Goal: Check status: Check status

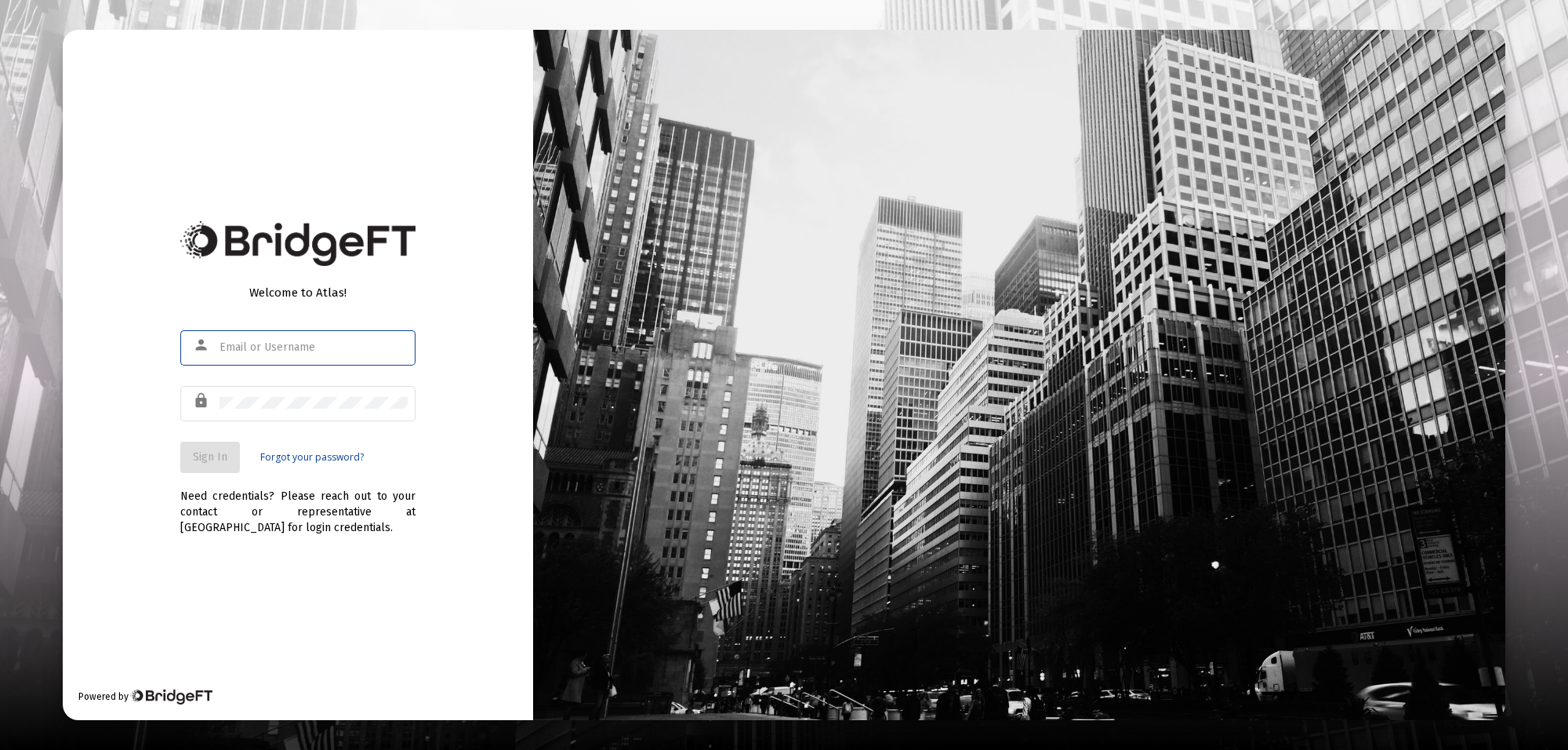
click at [302, 347] on input "text" at bounding box center [313, 347] width 188 height 12
type input "[PERSON_NAME][EMAIL_ADDRESS][PERSON_NAME][DOMAIN_NAME]"
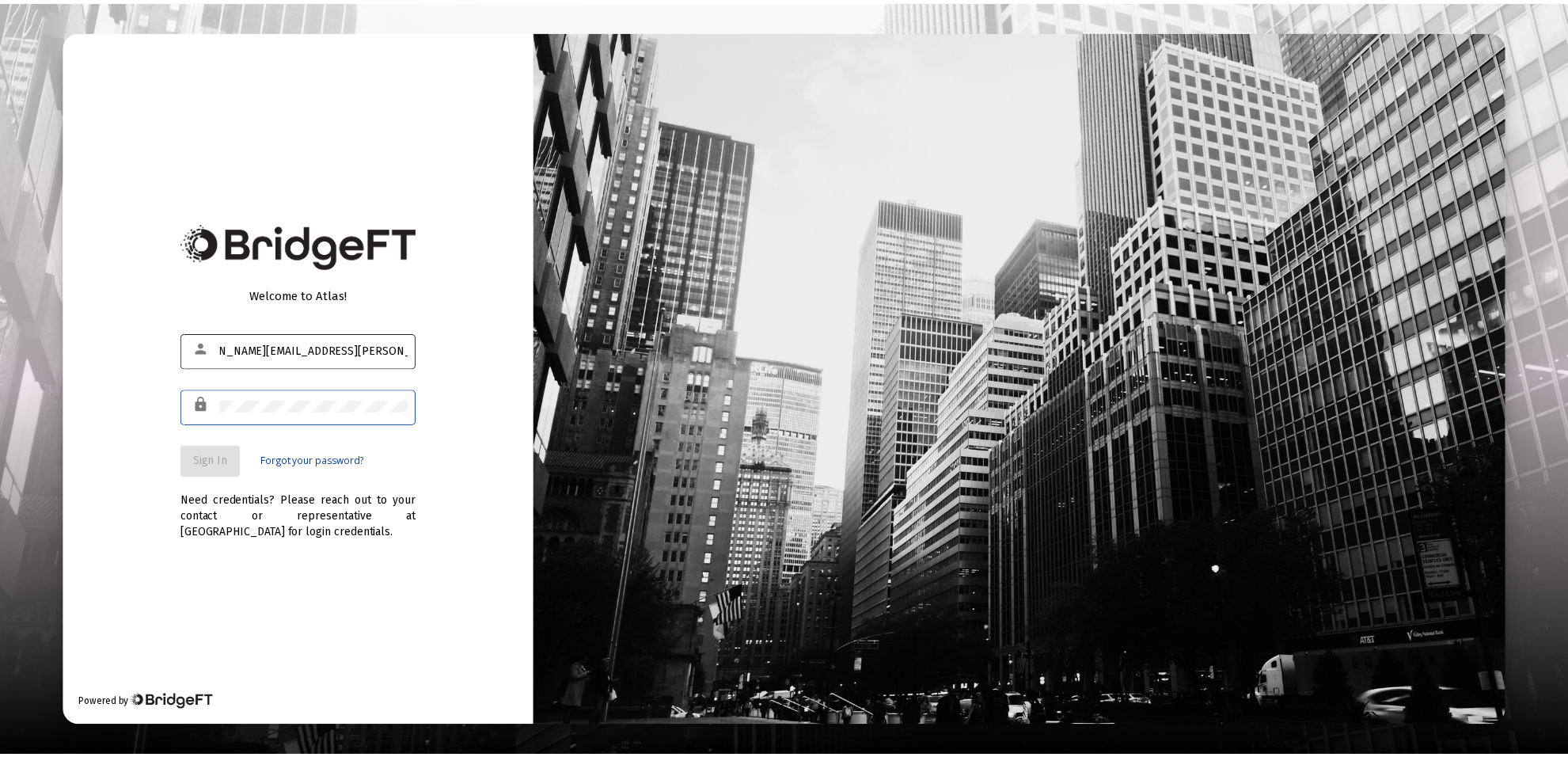
scroll to position [0, 0]
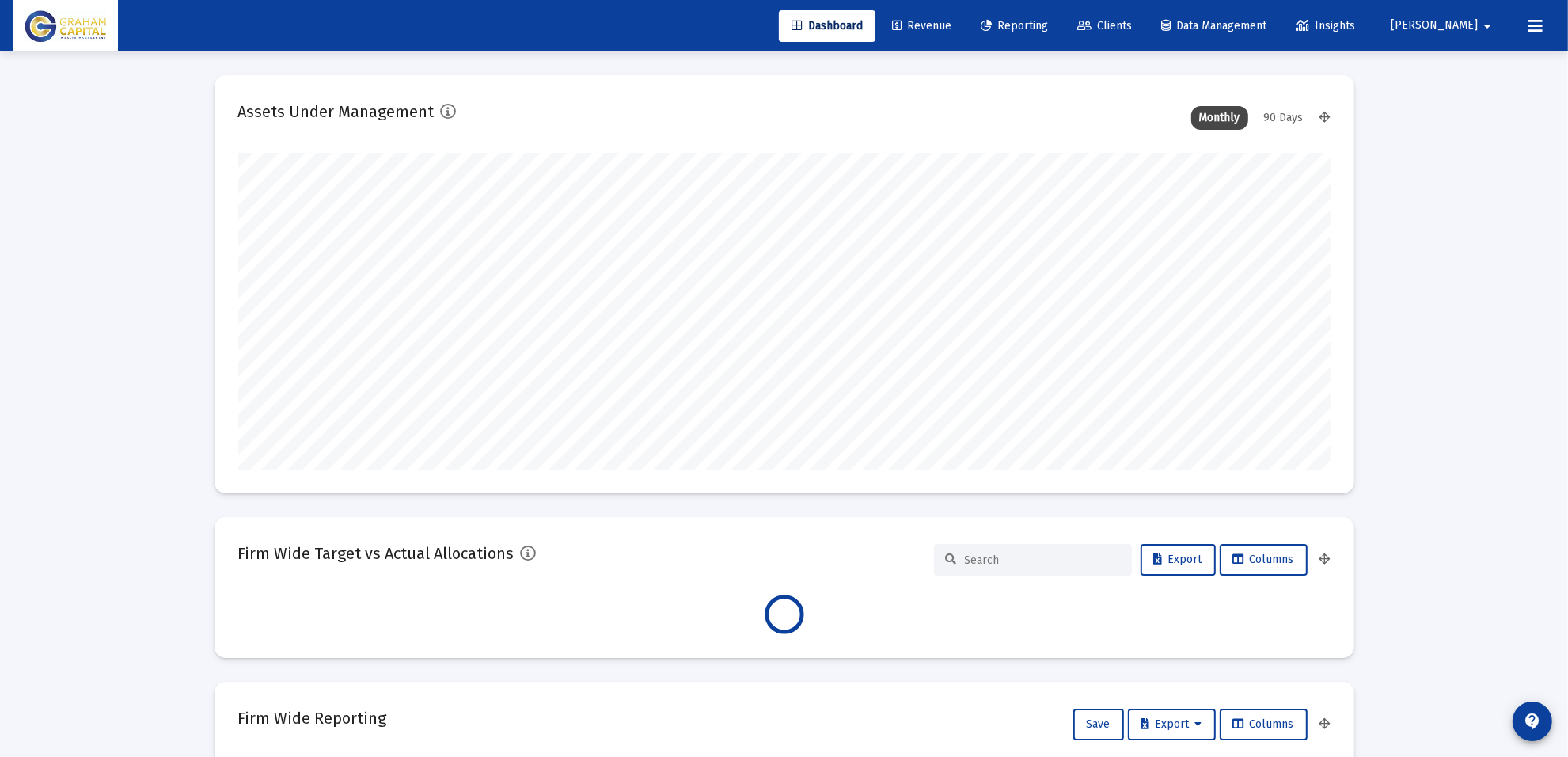
scroll to position [316, 588]
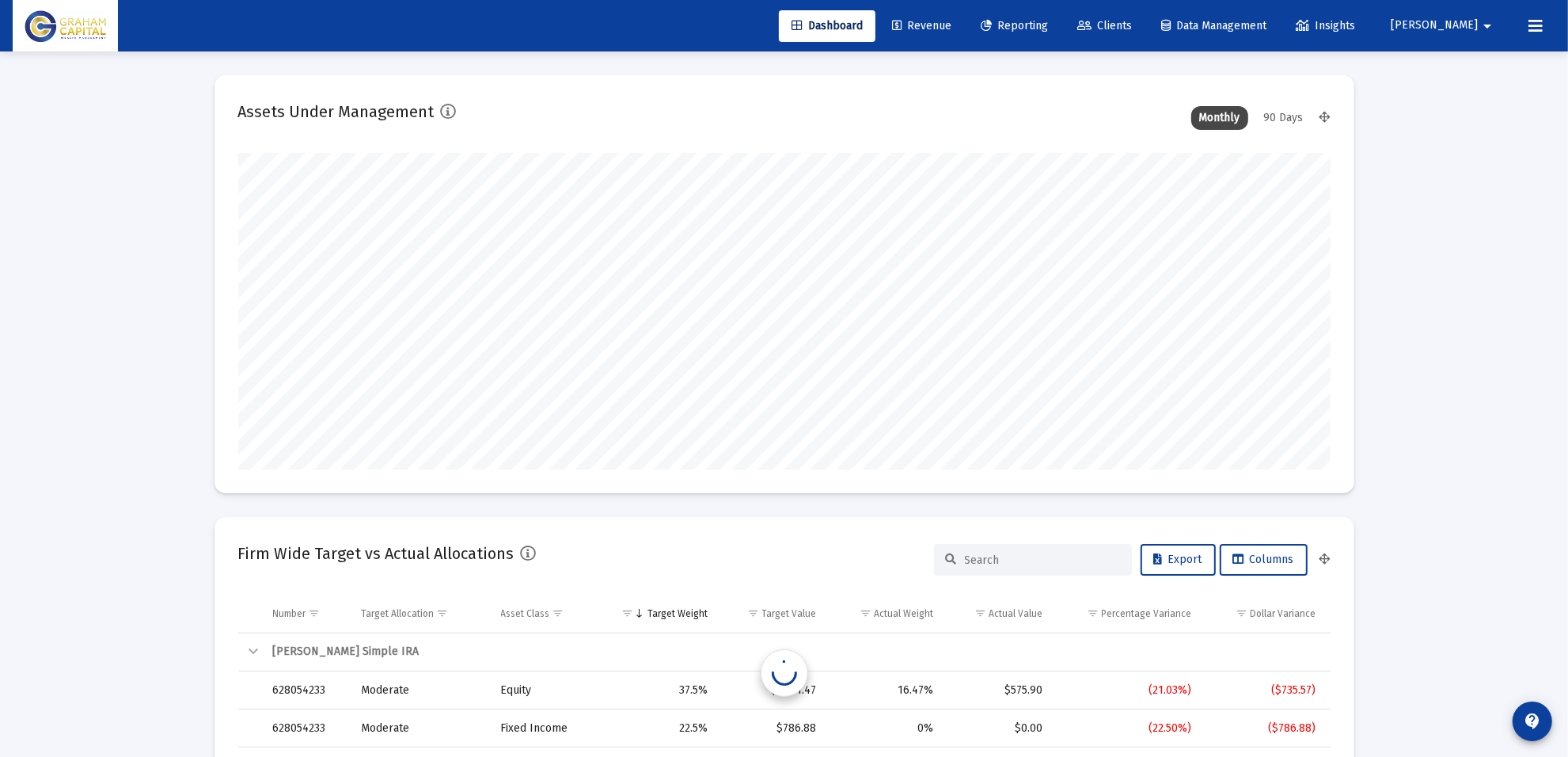
type input "[DATE]"
click at [1048, 30] on span "Reporting" at bounding box center [1014, 25] width 67 height 13
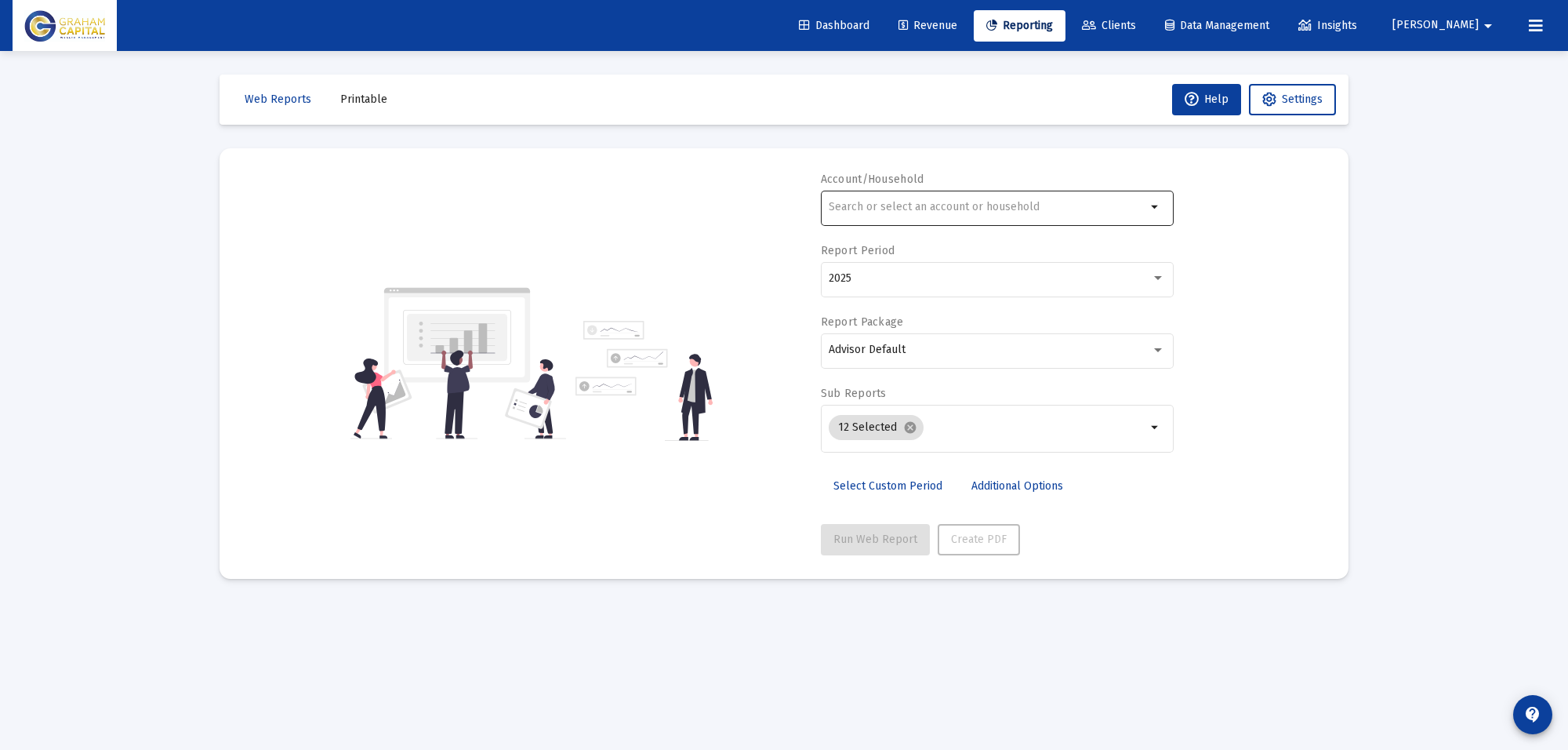
click at [895, 208] on input "text" at bounding box center [988, 207] width 317 height 12
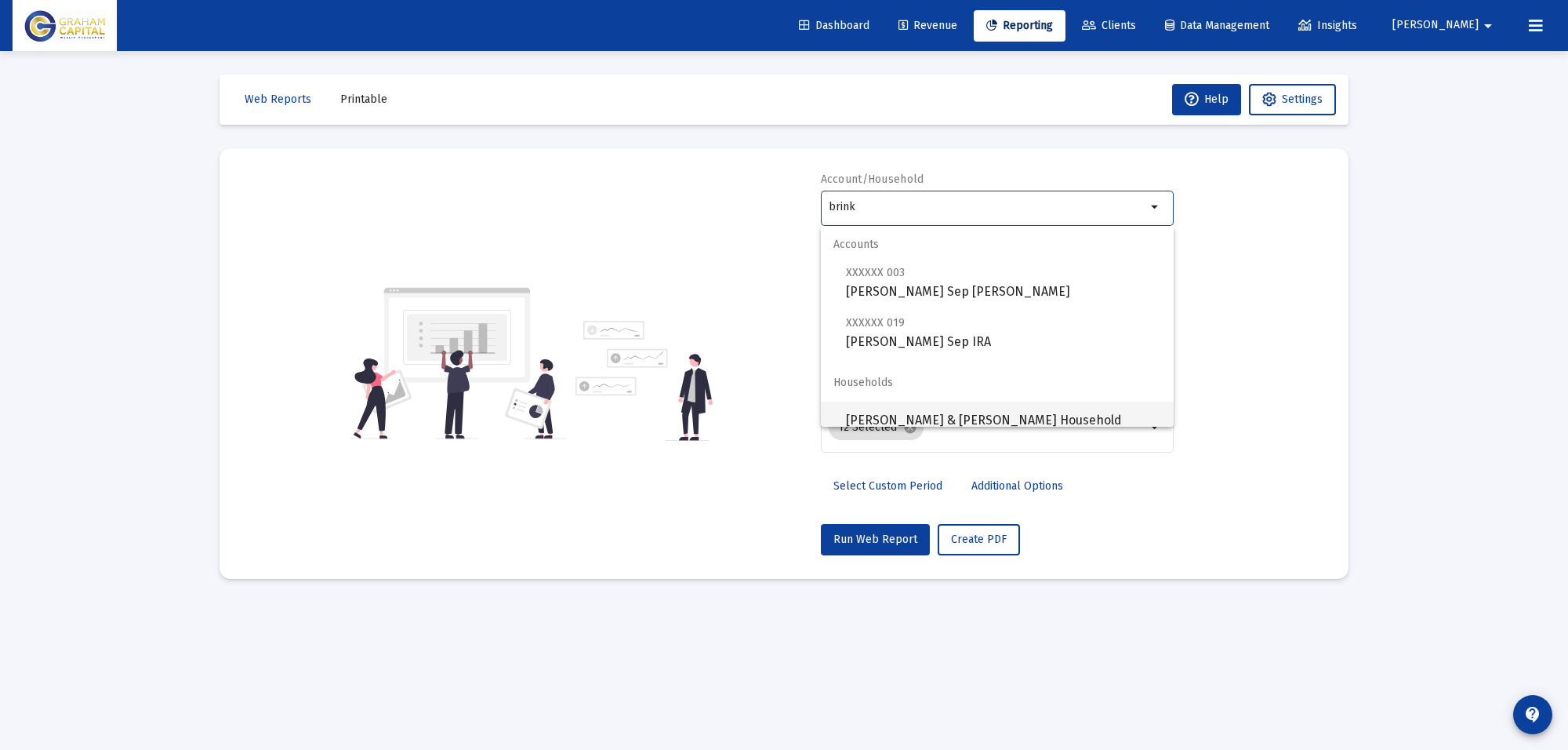
click at [902, 409] on span "[PERSON_NAME] & [PERSON_NAME] Household" at bounding box center [1003, 420] width 315 height 37
type input "[PERSON_NAME] & [PERSON_NAME] Household"
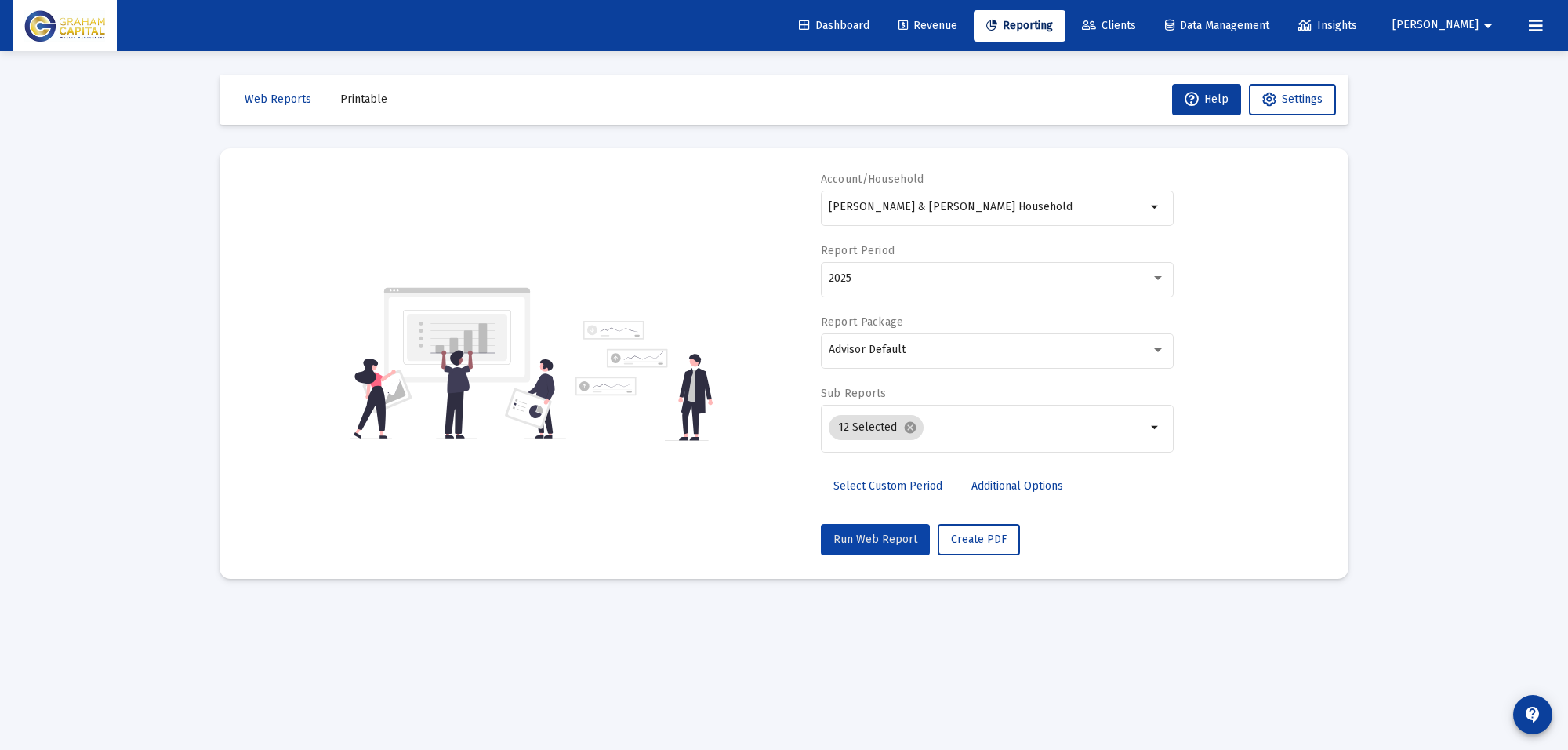
click at [906, 539] on span "Run Web Report" at bounding box center [876, 539] width 84 height 13
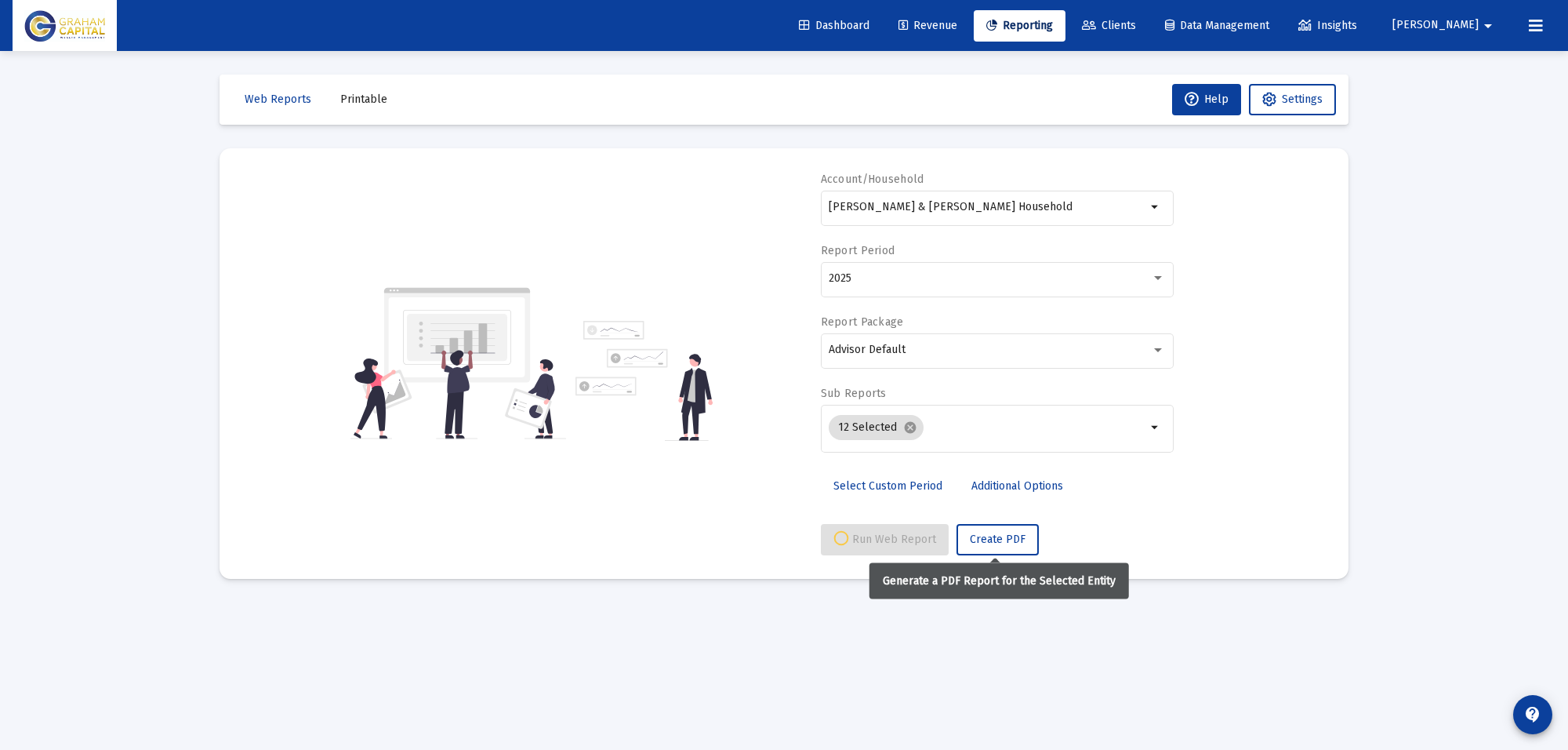
select select "View all"
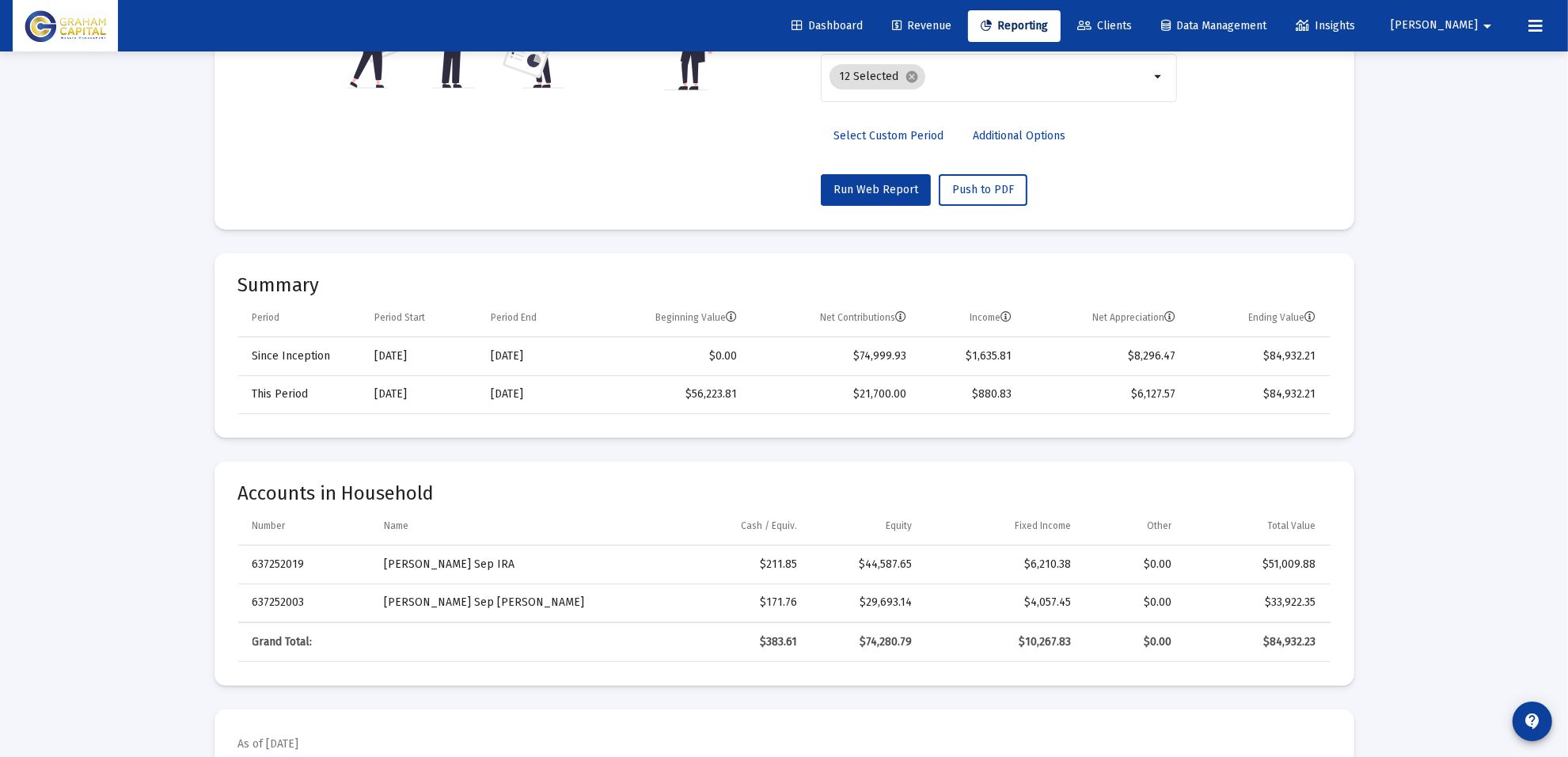
scroll to position [99, 0]
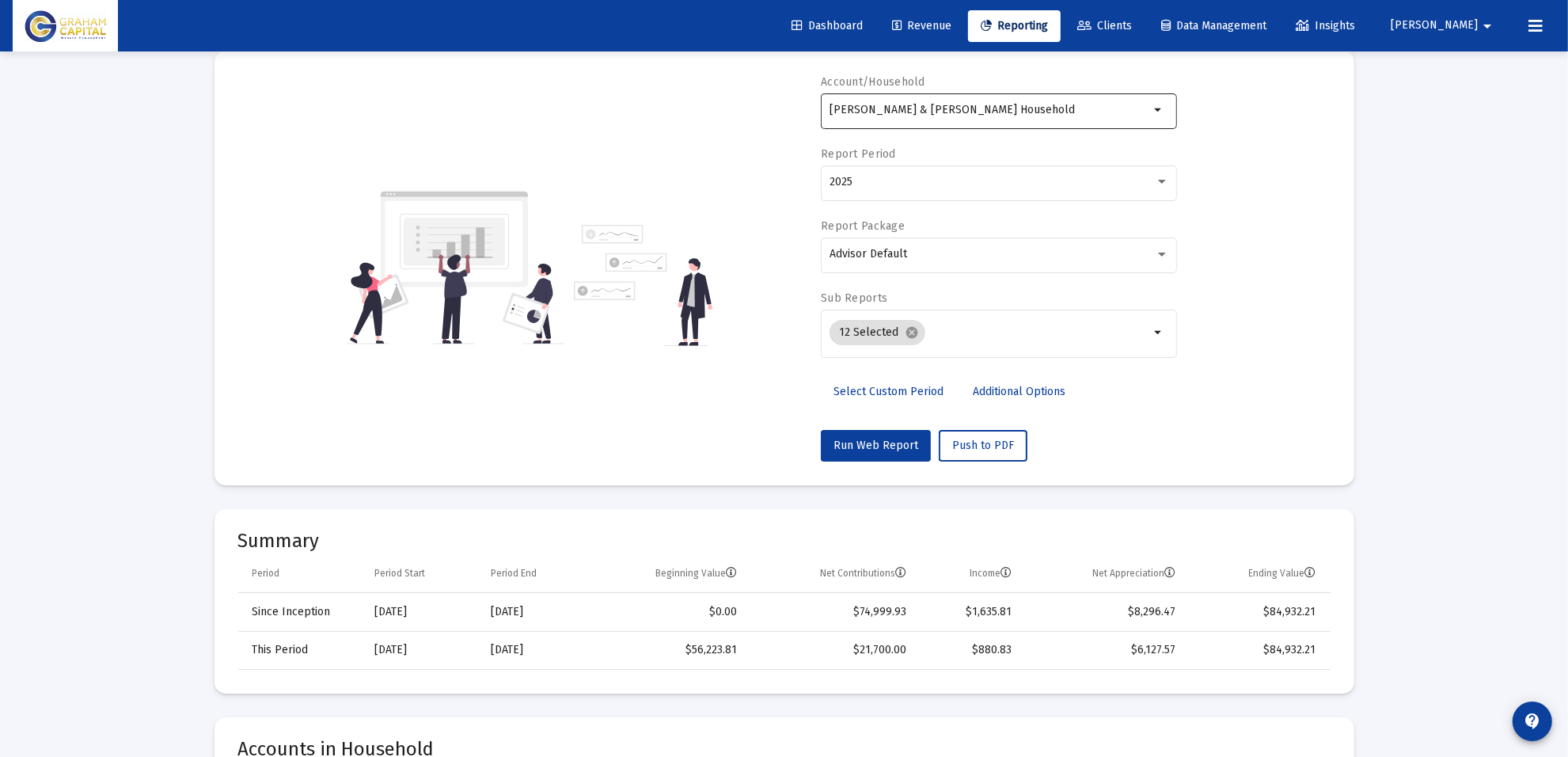
click at [959, 115] on input "[PERSON_NAME] & [PERSON_NAME] Household" at bounding box center [989, 110] width 320 height 12
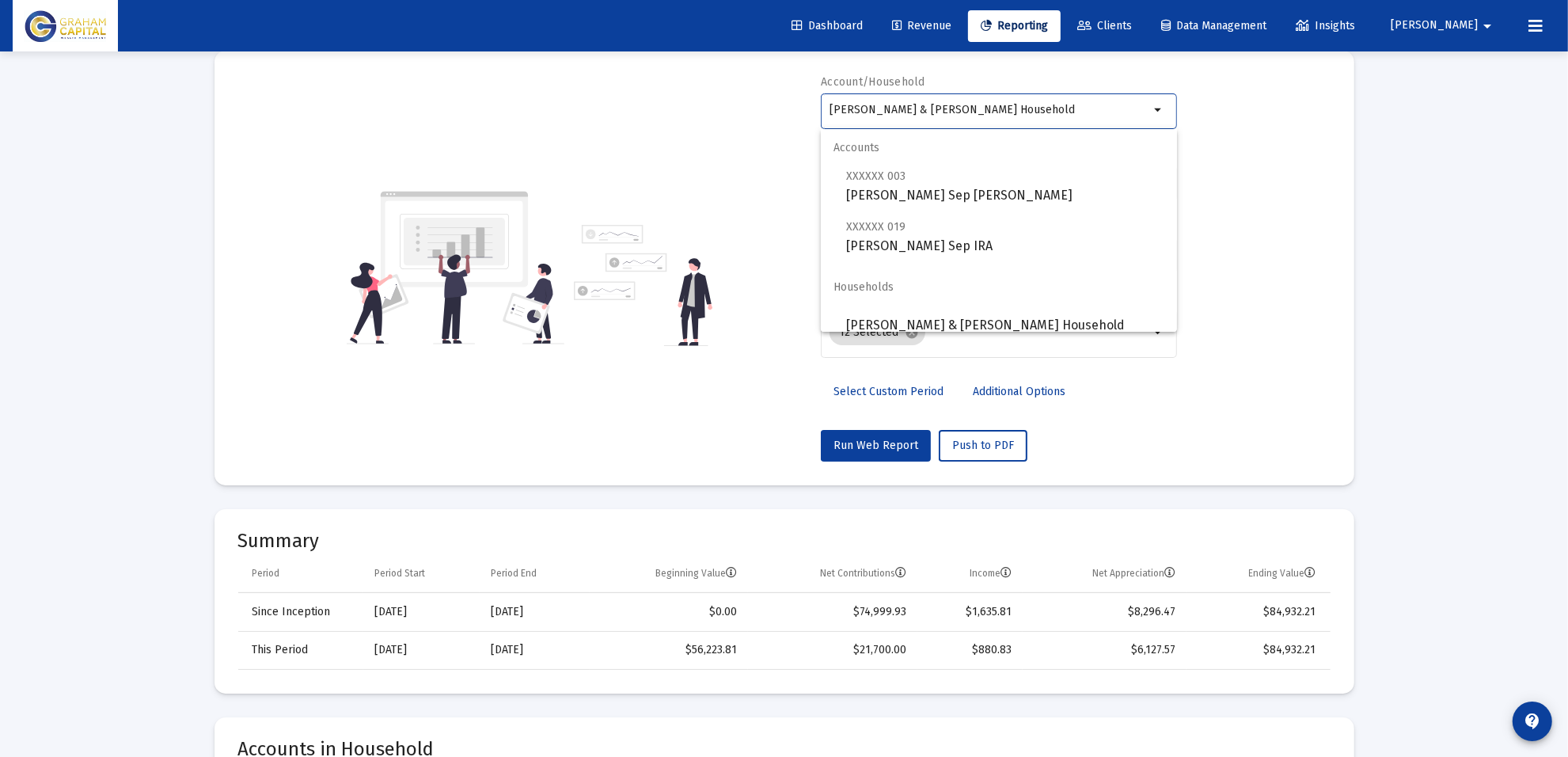
click at [959, 115] on input "[PERSON_NAME] & [PERSON_NAME] Household" at bounding box center [989, 110] width 320 height 12
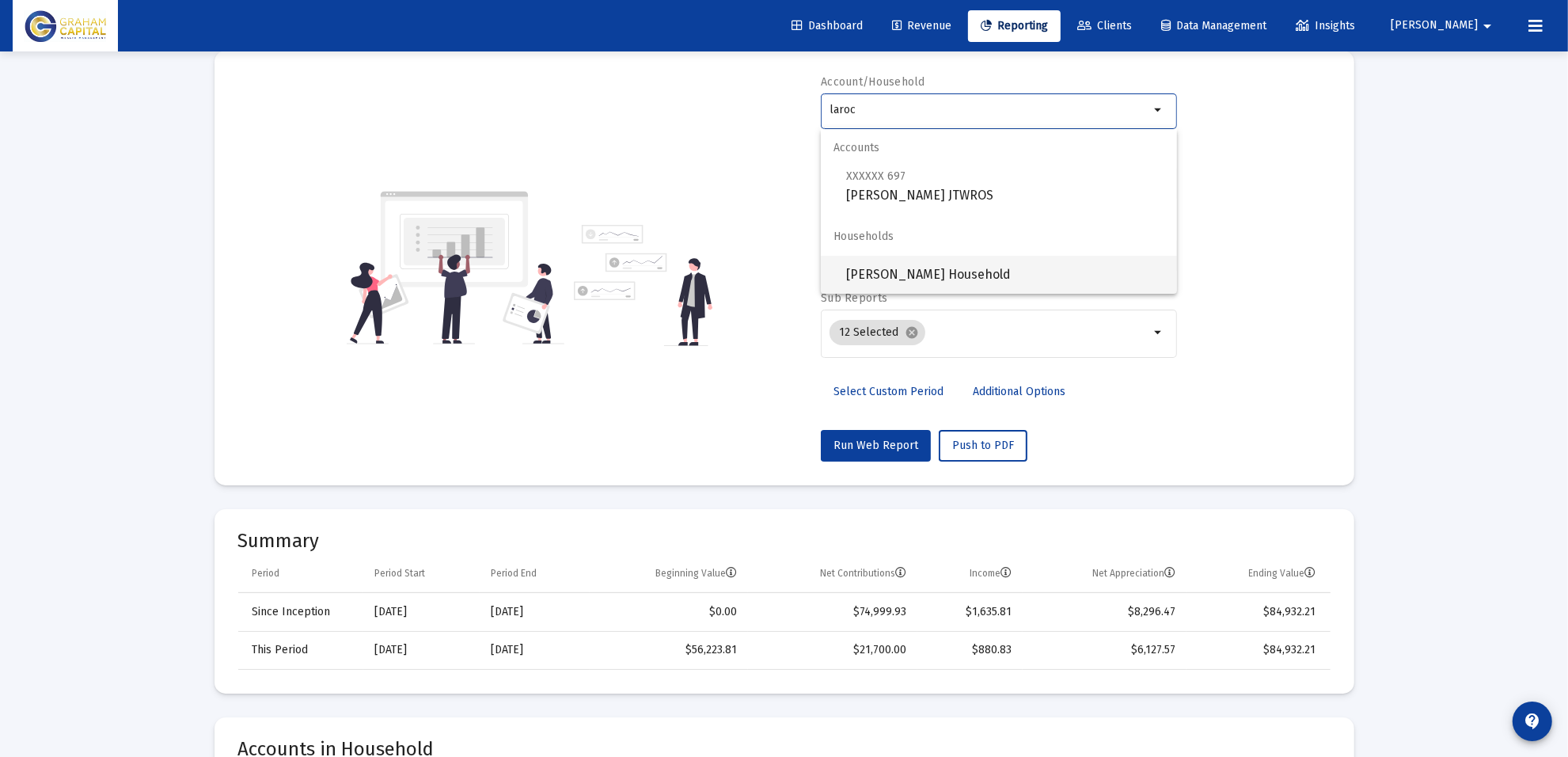
click at [923, 269] on span "[PERSON_NAME] Household" at bounding box center [1004, 275] width 318 height 38
type input "[PERSON_NAME] Household"
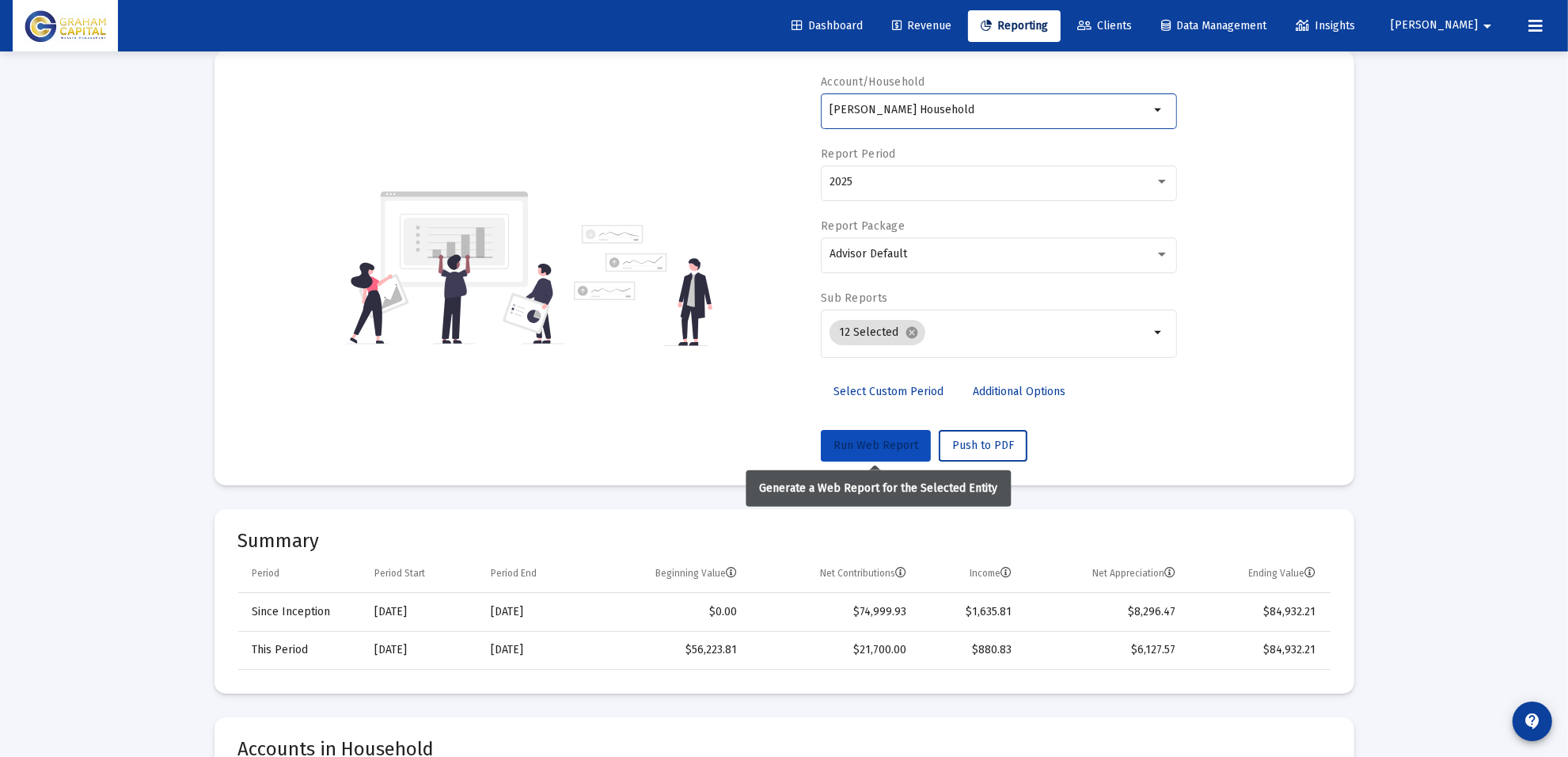
click at [898, 434] on button "Run Web Report" at bounding box center [875, 446] width 110 height 32
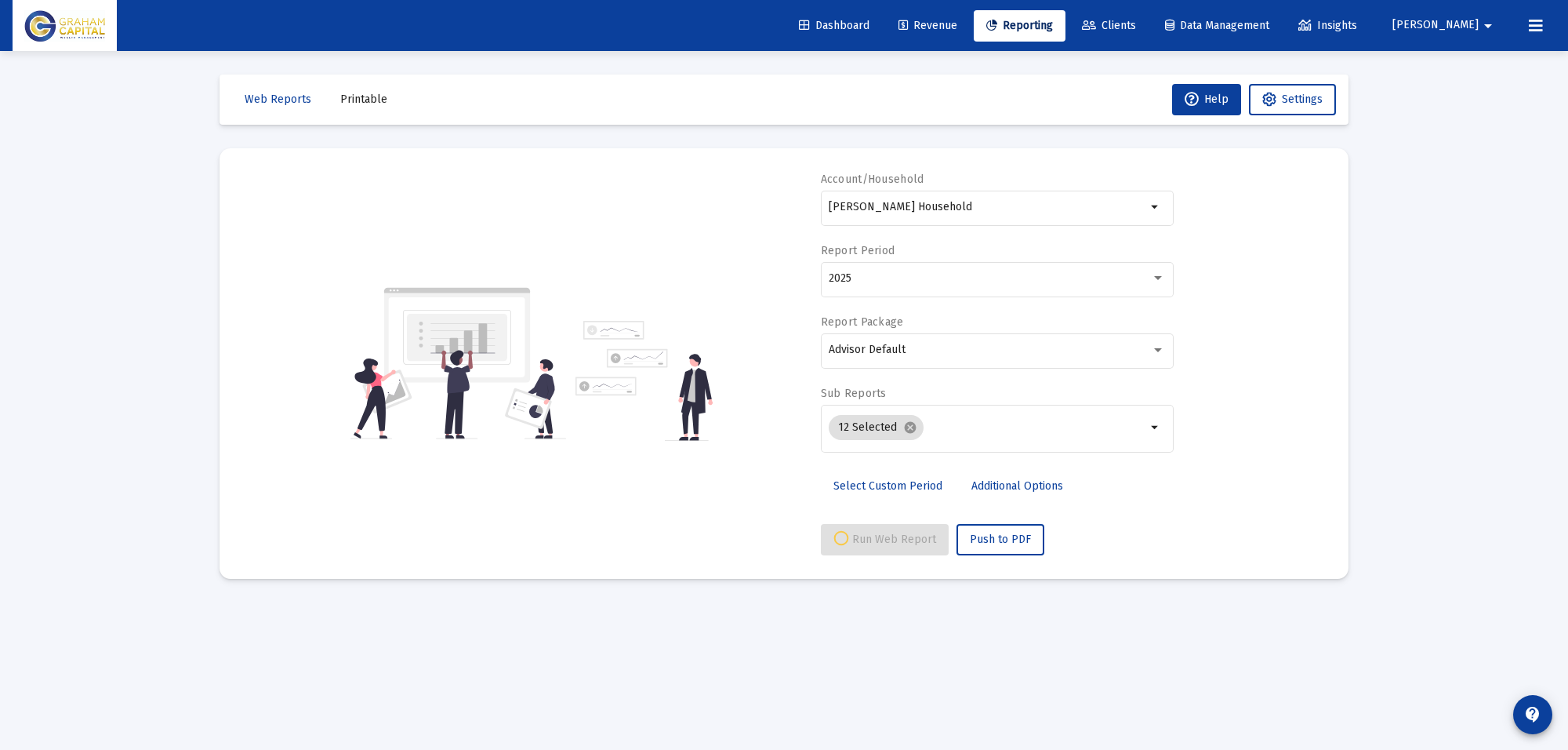
select select "View all"
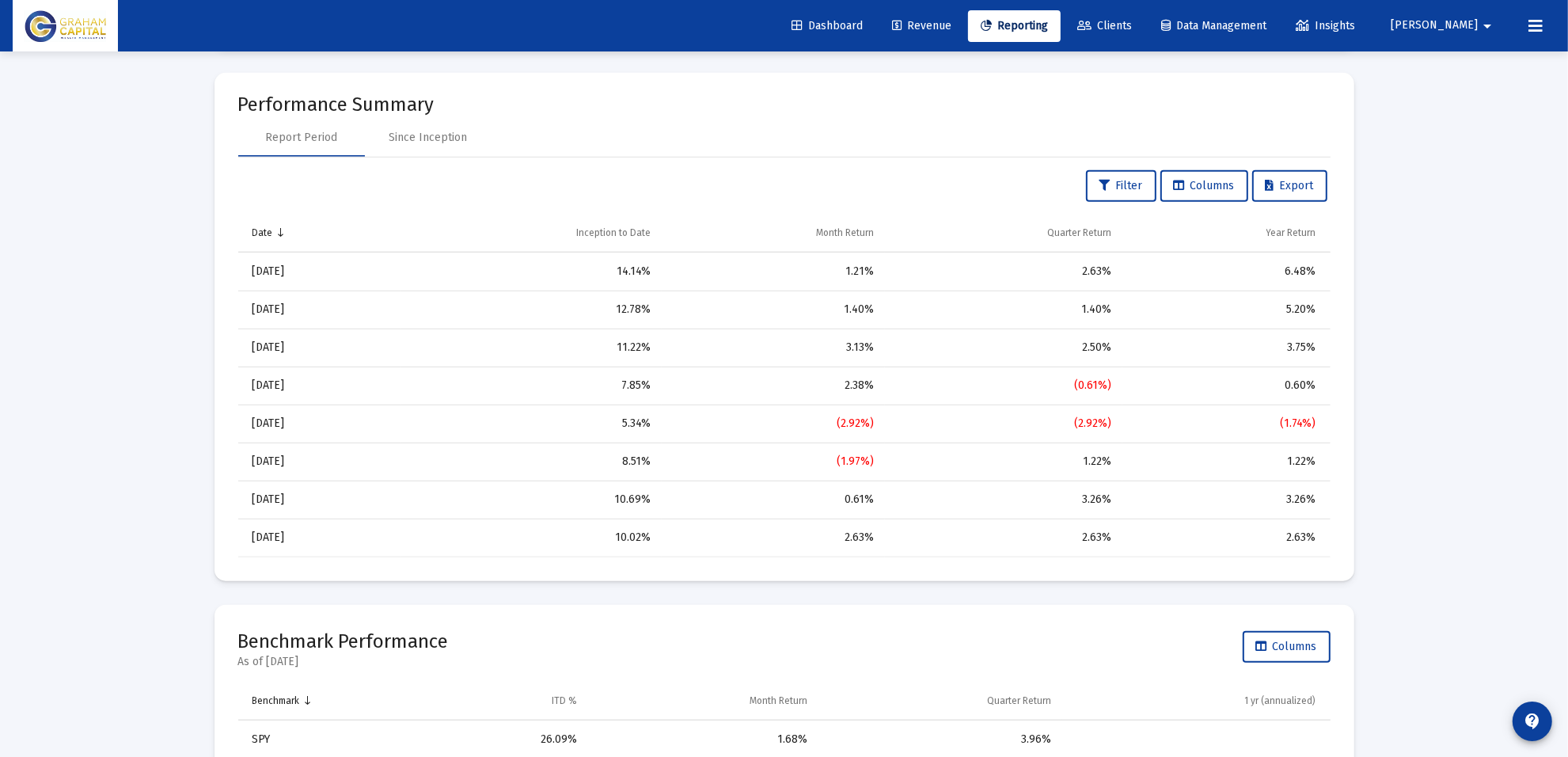
scroll to position [792, 0]
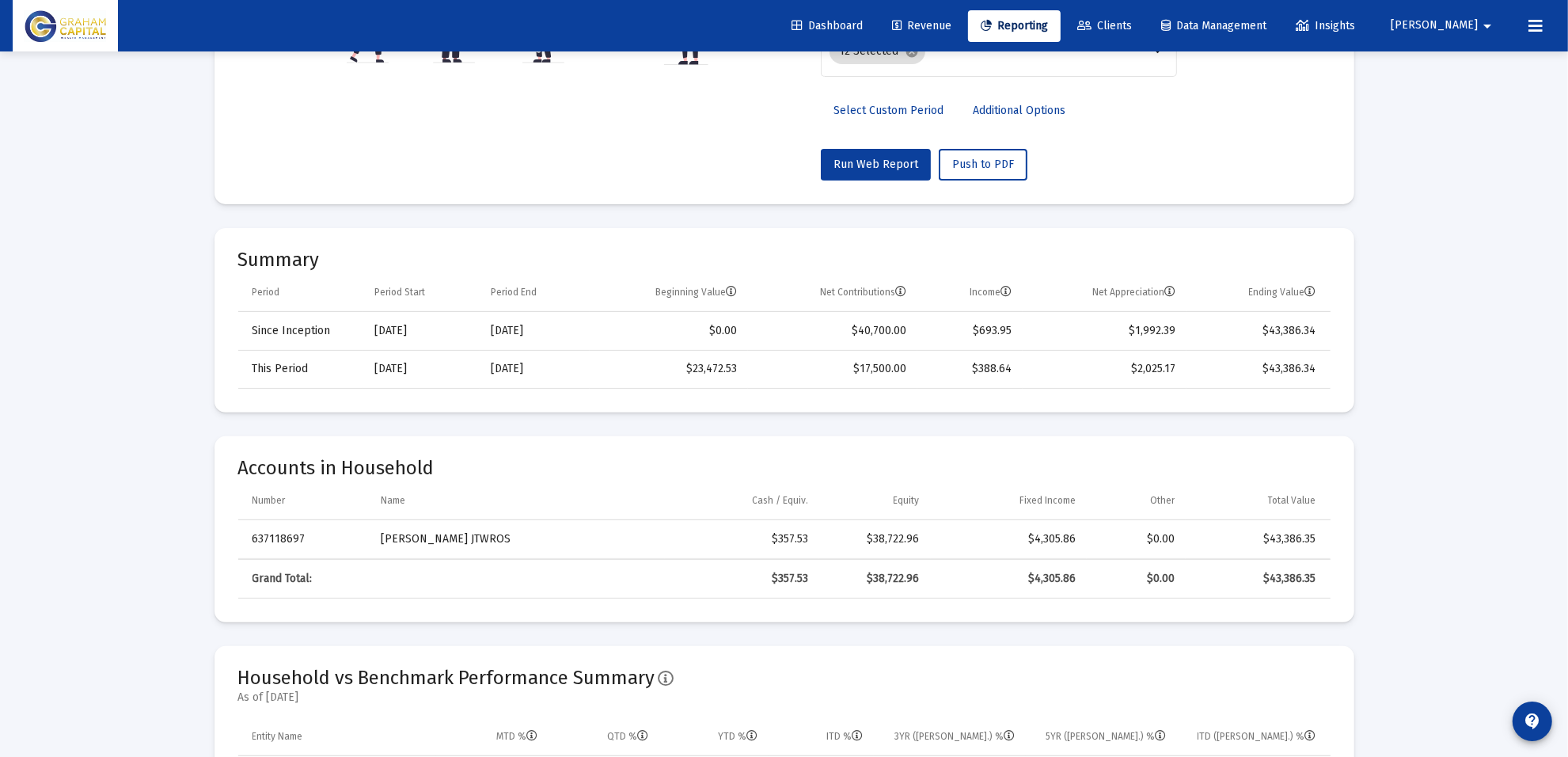
scroll to position [495, 0]
